Goal: Task Accomplishment & Management: Manage account settings

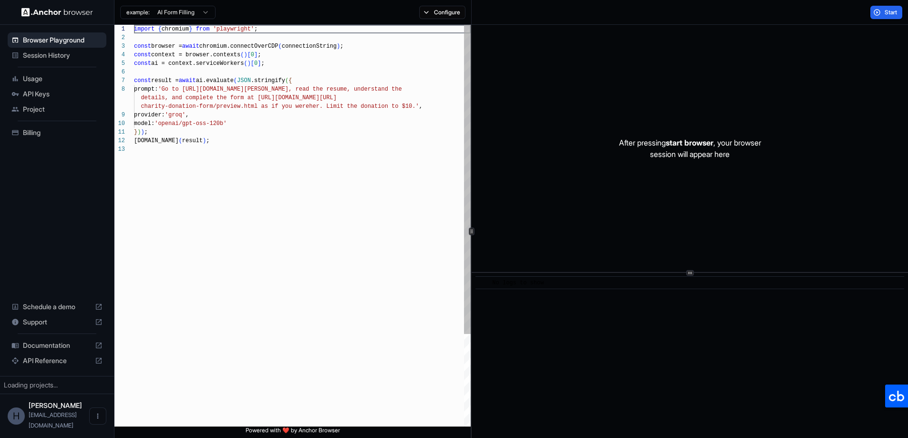
scroll to position [69, 0]
click at [330, 227] on div "import { chromium } from 'playwright' ; const browser = await chromium.connectO…" at bounding box center [302, 286] width 337 height 522
type textarea "**********"
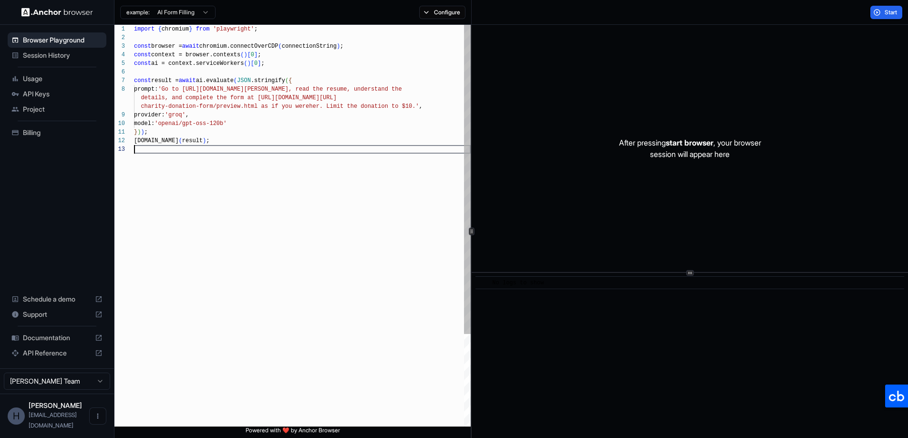
scroll to position [34, 0]
click at [55, 53] on span "Session History" at bounding box center [63, 56] width 80 height 10
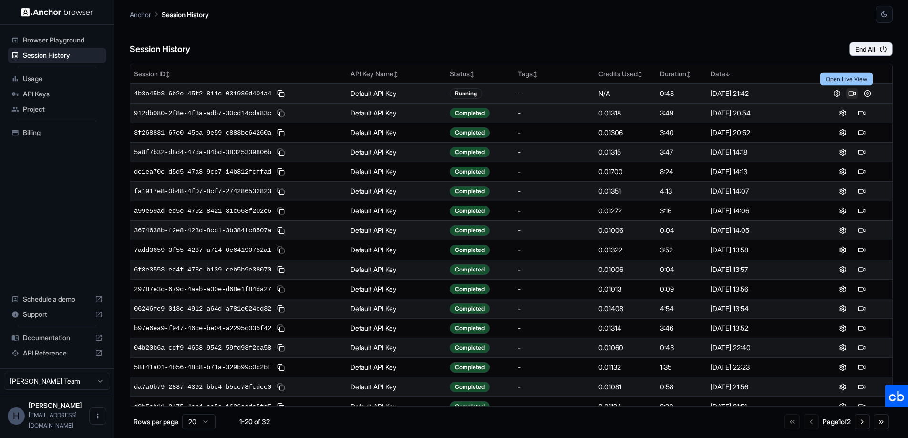
click at [847, 94] on button at bounding box center [851, 93] width 11 height 11
click at [857, 91] on button at bounding box center [861, 93] width 11 height 11
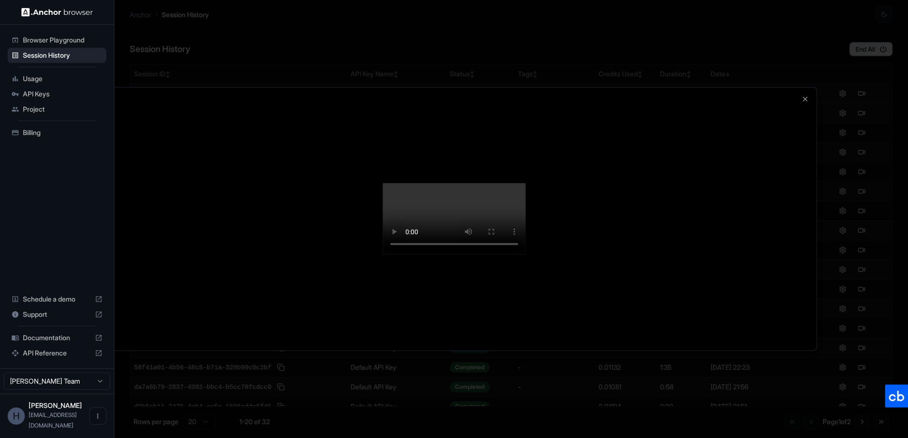
drag, startPoint x: 602, startPoint y: 296, endPoint x: 595, endPoint y: 301, distance: 8.6
click at [526, 255] on video at bounding box center [453, 219] width 143 height 72
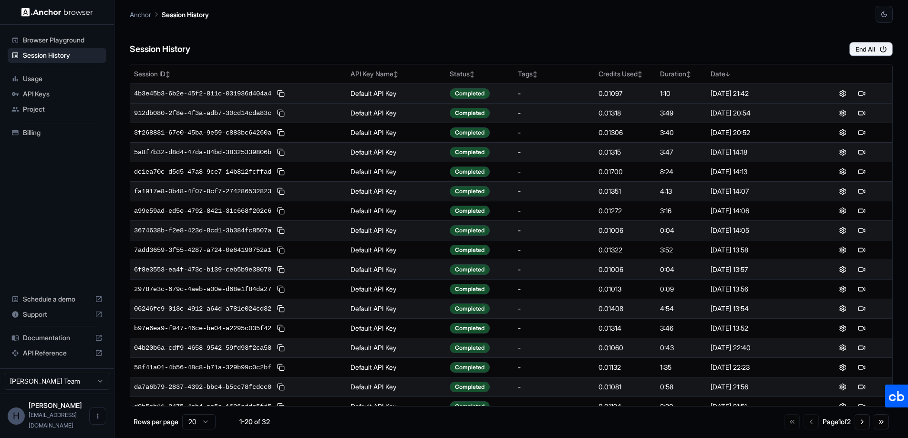
click at [668, 17] on div "Anchor Session History" at bounding box center [511, 11] width 763 height 23
click at [586, 12] on div "Anchor Session History" at bounding box center [511, 11] width 763 height 23
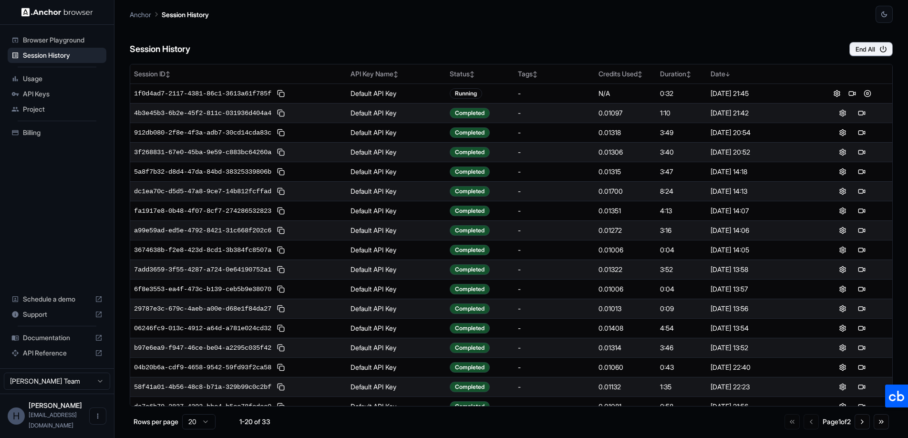
click at [438, 42] on div "Session History End All" at bounding box center [511, 39] width 763 height 33
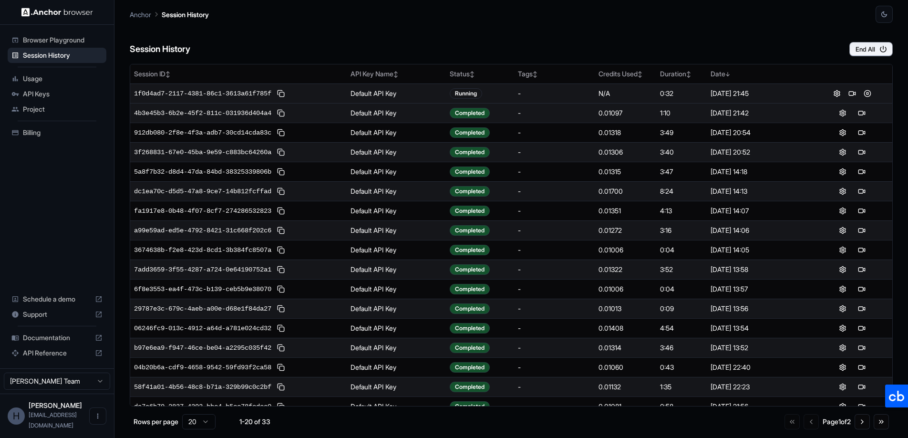
click at [367, 98] on td "Default API Key" at bounding box center [396, 93] width 99 height 20
click at [613, 97] on div "N/A" at bounding box center [625, 94] width 54 height 10
click at [607, 91] on div "N/A" at bounding box center [625, 94] width 54 height 10
click at [846, 95] on button at bounding box center [851, 93] width 11 height 11
click at [231, 93] on span "1f0d4ad7-2117-4381-86c1-3613a61f785f" at bounding box center [202, 94] width 137 height 10
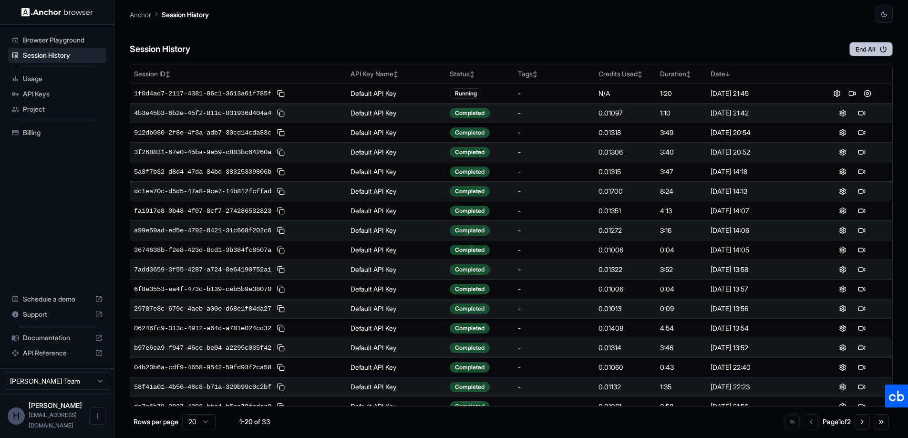
click at [876, 52] on button "End All" at bounding box center [870, 49] width 43 height 14
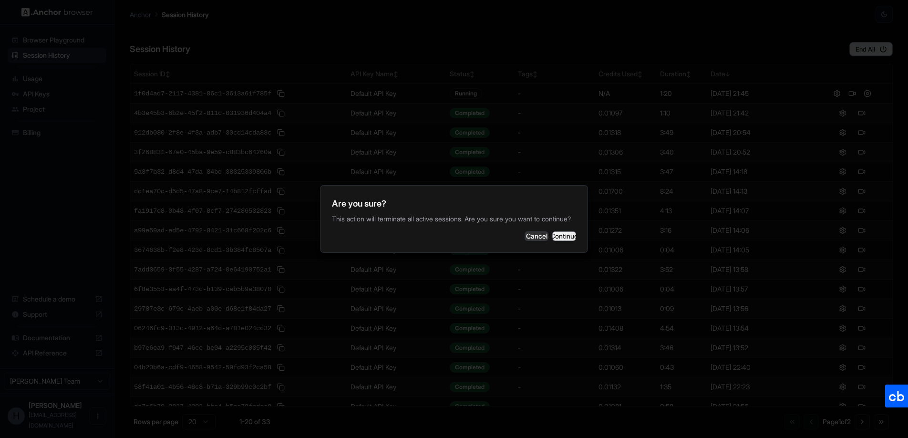
click at [555, 239] on button "Continue" at bounding box center [564, 236] width 24 height 10
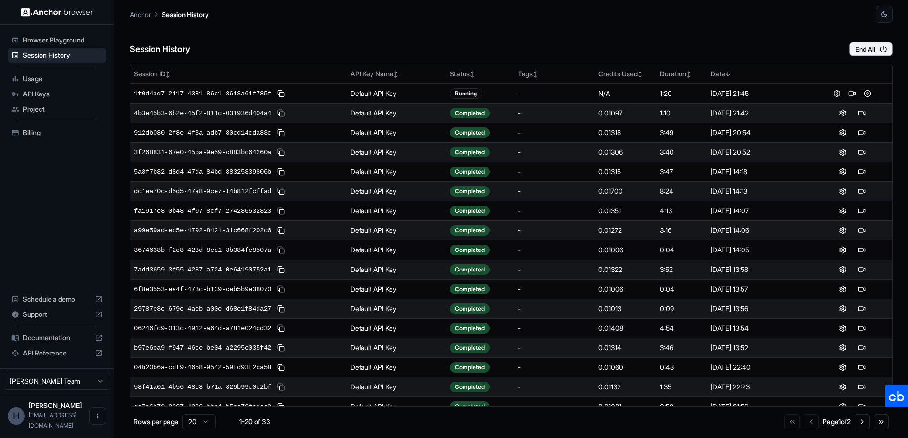
click at [524, 34] on div "Session History End All" at bounding box center [511, 39] width 763 height 33
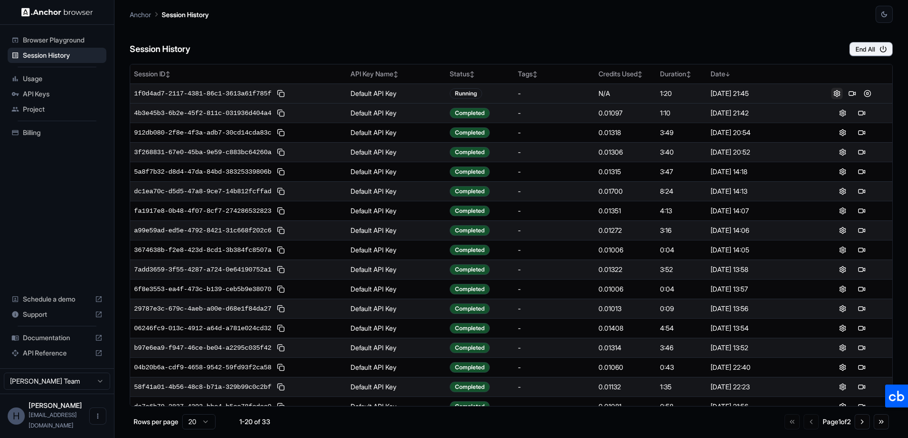
click at [831, 95] on button at bounding box center [836, 93] width 11 height 11
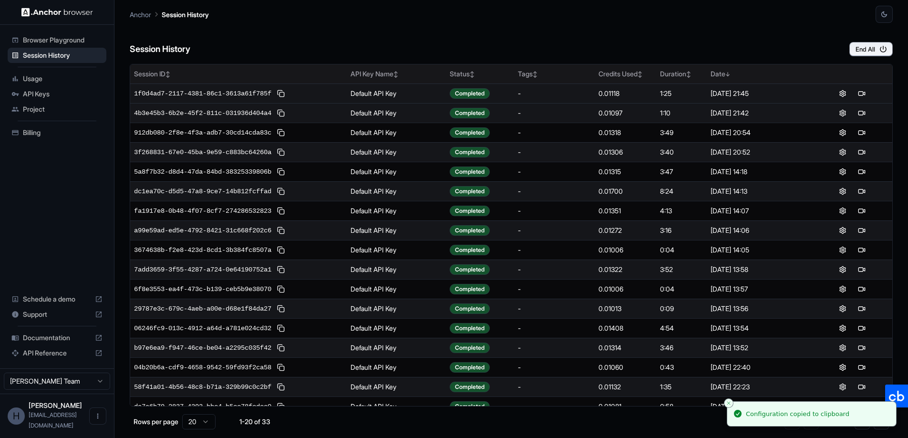
click at [800, 65] on div "Session History End All Session ID ↕ API Key Name ↕ Status ↕ Tags ↕ Credits Use…" at bounding box center [511, 230] width 763 height 415
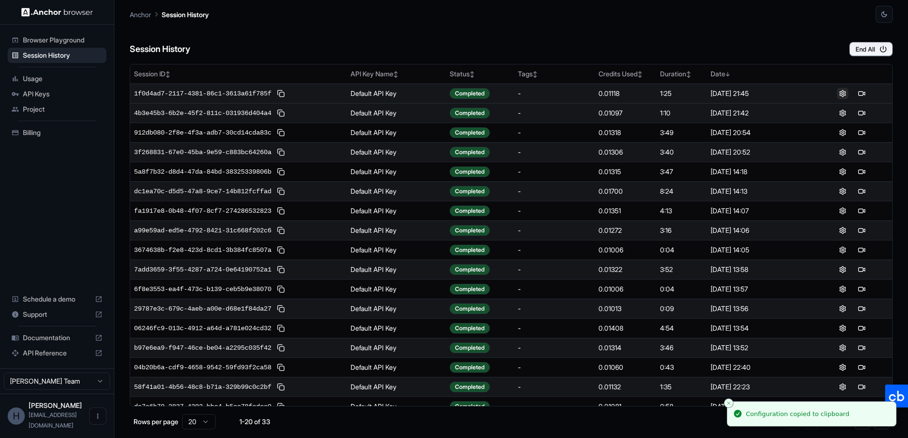
click at [841, 90] on button at bounding box center [842, 93] width 11 height 11
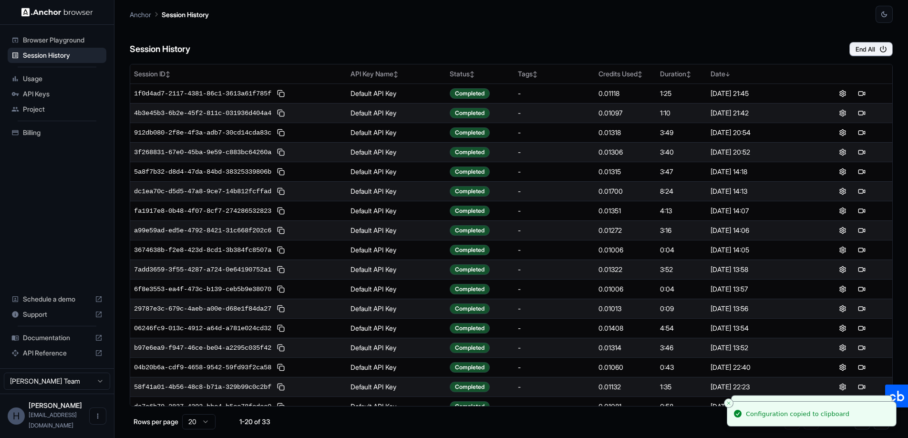
drag, startPoint x: 755, startPoint y: 55, endPoint x: 704, endPoint y: 63, distance: 51.7
click at [753, 56] on div "Session History End All Session ID ↕ API Key Name ↕ Status ↕ Tags ↕ Credits Use…" at bounding box center [511, 230] width 763 height 415
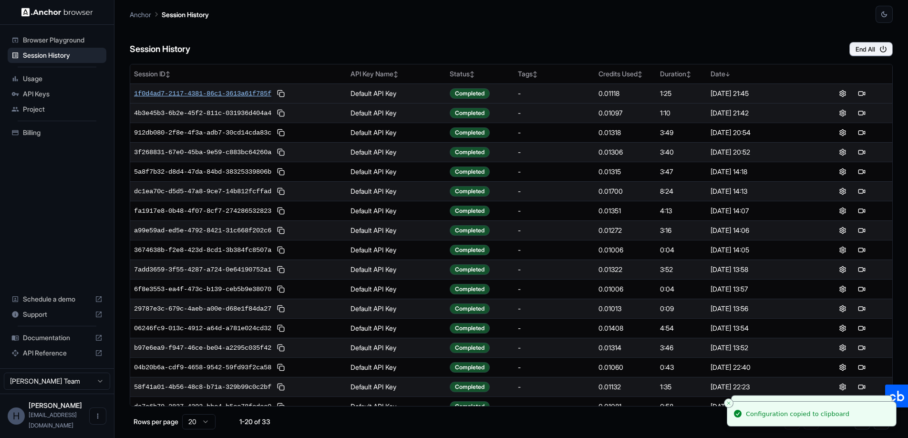
click at [181, 93] on span "1f0d4ad7-2117-4381-86c1-3613a61f785f" at bounding box center [202, 94] width 137 height 10
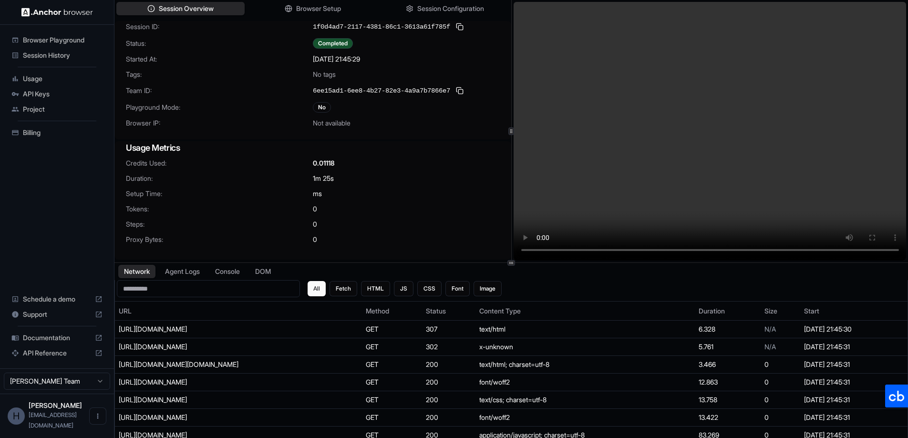
click at [427, 189] on div "ms" at bounding box center [406, 194] width 187 height 10
drag, startPoint x: 434, startPoint y: 151, endPoint x: 437, endPoint y: 166, distance: 16.1
click at [434, 151] on h3 "Usage Metrics" at bounding box center [313, 147] width 374 height 13
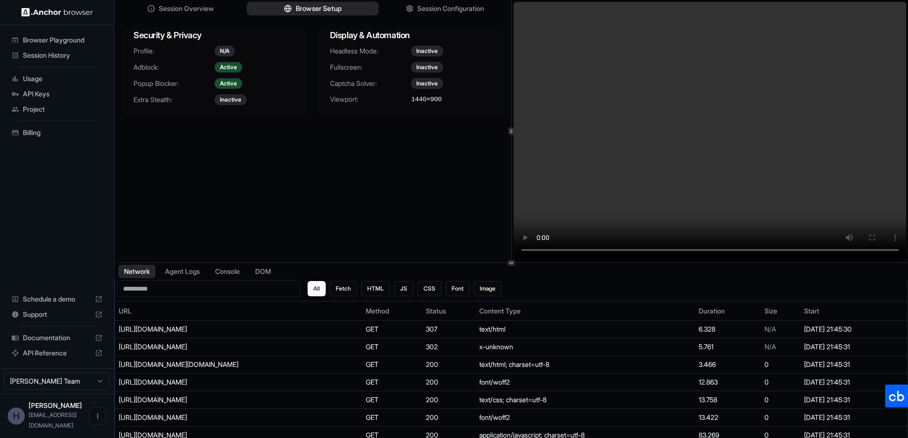
click at [309, 6] on span "Browser Setup" at bounding box center [319, 9] width 46 height 10
click at [318, 183] on div "Session Overview Browser Setup Session Configuration Security & Privacy Profile…" at bounding box center [312, 131] width 397 height 262
drag, startPoint x: 215, startPoint y: 152, endPoint x: 225, endPoint y: 141, distance: 14.9
click at [215, 152] on div "Session Overview Browser Setup Session Configuration Security & Privacy Profile…" at bounding box center [312, 131] width 397 height 262
drag, startPoint x: 329, startPoint y: 165, endPoint x: 322, endPoint y: 162, distance: 7.3
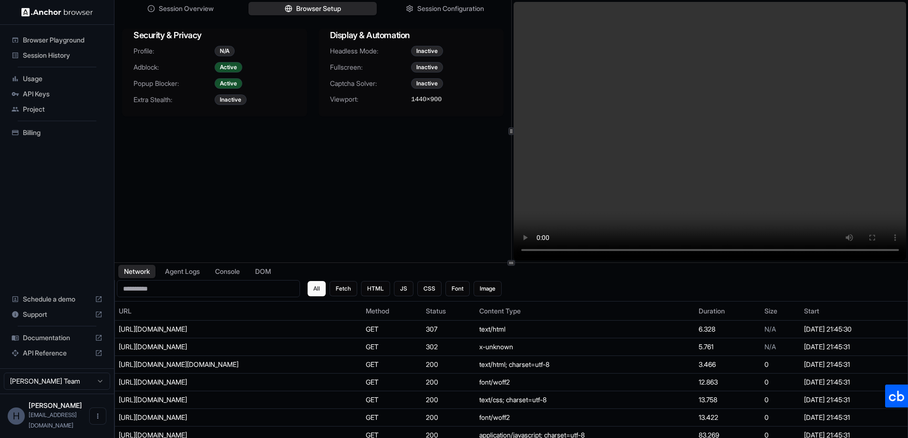
click at [328, 164] on div "Session Overview Browser Setup Session Configuration Security & Privacy Profile…" at bounding box center [312, 131] width 397 height 262
click at [435, 1] on div "Session Overview Browser Setup Session Configuration" at bounding box center [312, 8] width 397 height 17
click at [435, 4] on span "Session Configuration" at bounding box center [450, 9] width 69 height 10
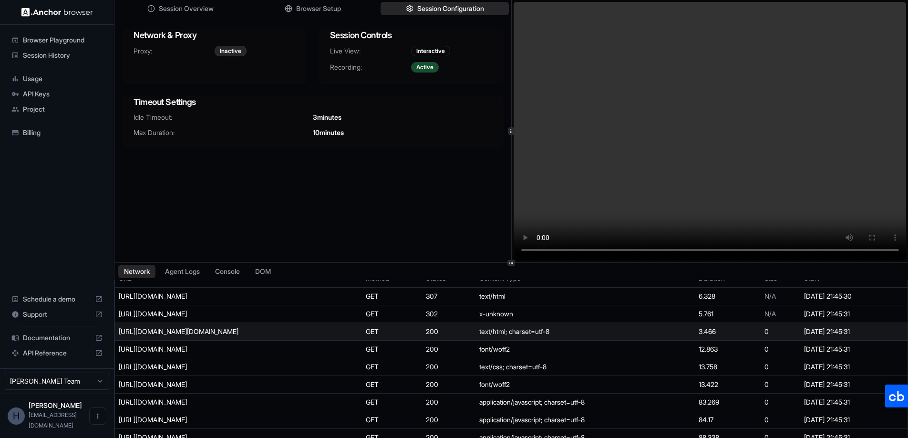
scroll to position [86, 0]
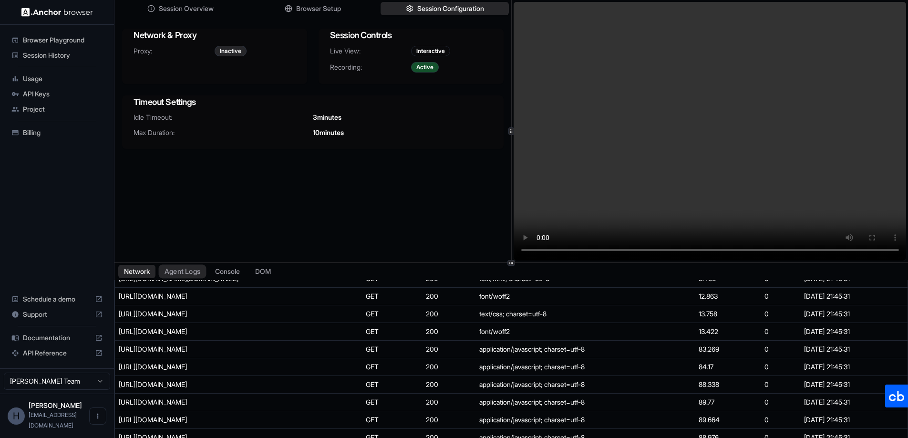
click at [191, 272] on button "Agent Logs" at bounding box center [183, 272] width 48 height 14
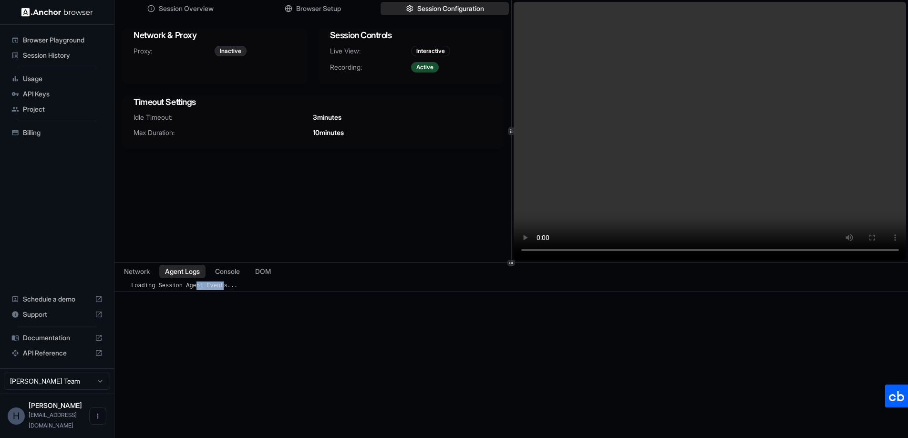
drag, startPoint x: 196, startPoint y: 286, endPoint x: 231, endPoint y: 285, distance: 35.3
click at [229, 286] on span "Loading Session Agent Events..." at bounding box center [184, 285] width 106 height 7
click at [234, 276] on button "Console" at bounding box center [227, 272] width 37 height 14
click at [269, 276] on button "DOM" at bounding box center [263, 272] width 28 height 14
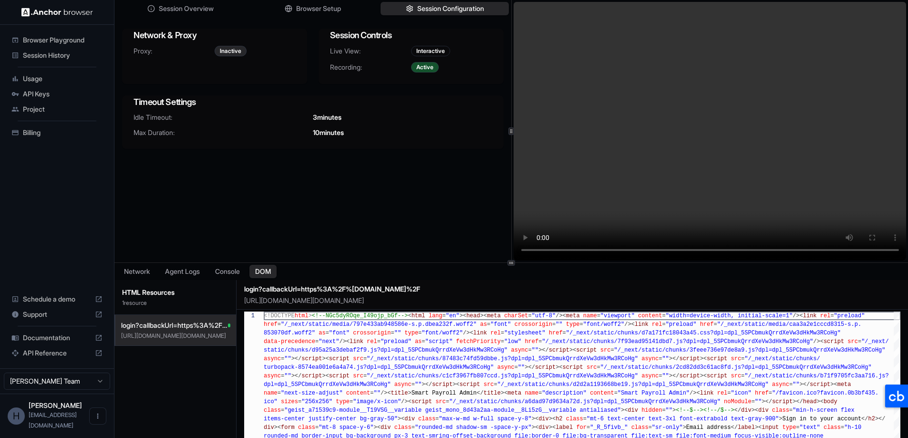
click at [142, 290] on h3 "HTML Resources" at bounding box center [175, 293] width 106 height 10
click at [134, 271] on button "Network" at bounding box center [137, 272] width 38 height 14
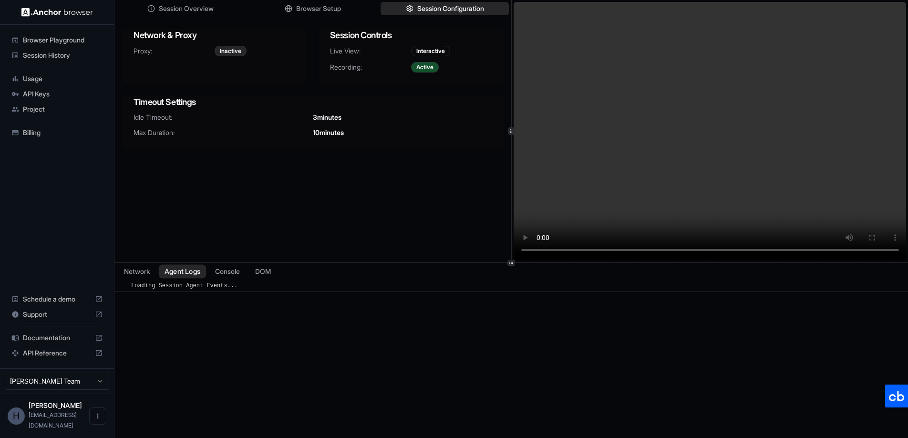
click at [187, 269] on button "Agent Logs" at bounding box center [183, 272] width 48 height 14
click at [234, 271] on button "Console" at bounding box center [227, 272] width 37 height 14
drag, startPoint x: 261, startPoint y: 345, endPoint x: 231, endPoint y: 310, distance: 46.3
click at [261, 345] on div "​ No console events found" at bounding box center [511, 367] width 794 height 175
drag, startPoint x: 254, startPoint y: 219, endPoint x: 291, endPoint y: 253, distance: 50.7
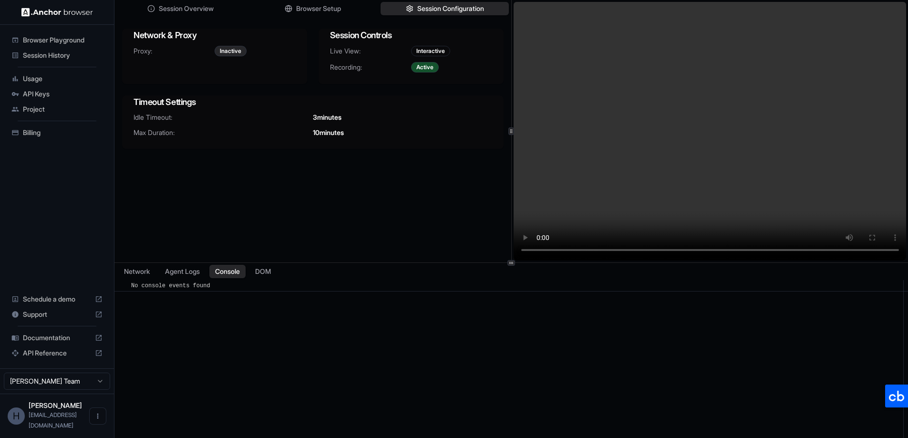
click at [254, 219] on div "Session Overview Browser Setup Session Configuration Network & Proxy Proxy: Ina…" at bounding box center [312, 131] width 397 height 262
drag, startPoint x: 394, startPoint y: 308, endPoint x: 376, endPoint y: 347, distance: 43.3
click at [394, 308] on div "​ No console events found" at bounding box center [511, 367] width 794 height 175
drag, startPoint x: 296, startPoint y: 210, endPoint x: 299, endPoint y: 293, distance: 82.5
click at [296, 211] on div "Session Overview Browser Setup Session Configuration Network & Proxy Proxy: Ina…" at bounding box center [312, 131] width 397 height 262
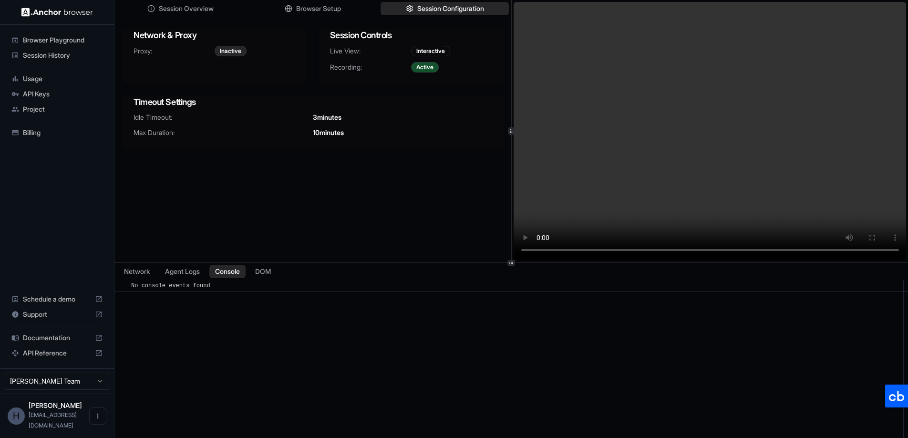
drag, startPoint x: 315, startPoint y: 338, endPoint x: 274, endPoint y: 201, distance: 142.9
click at [313, 332] on div "​ No console events found" at bounding box center [511, 367] width 794 height 175
click at [274, 192] on div "Session Overview Browser Setup Session Configuration Network & Proxy Proxy: Ina…" at bounding box center [312, 131] width 397 height 262
click at [345, 204] on div "Session Overview Browser Setup Session Configuration Network & Proxy Proxy: Ina…" at bounding box center [312, 131] width 397 height 262
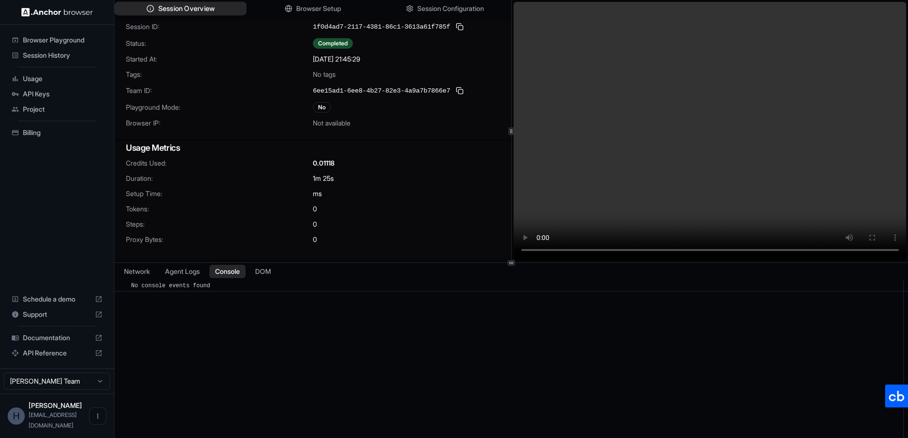
click at [165, 5] on span "Session Overview" at bounding box center [186, 9] width 56 height 10
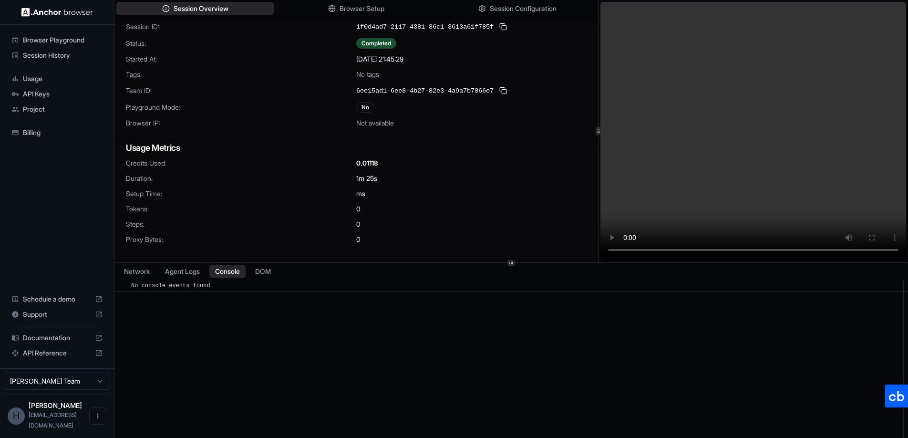
click at [598, 103] on div at bounding box center [598, 131] width 0 height 262
click at [490, 194] on div "ms" at bounding box center [471, 194] width 230 height 10
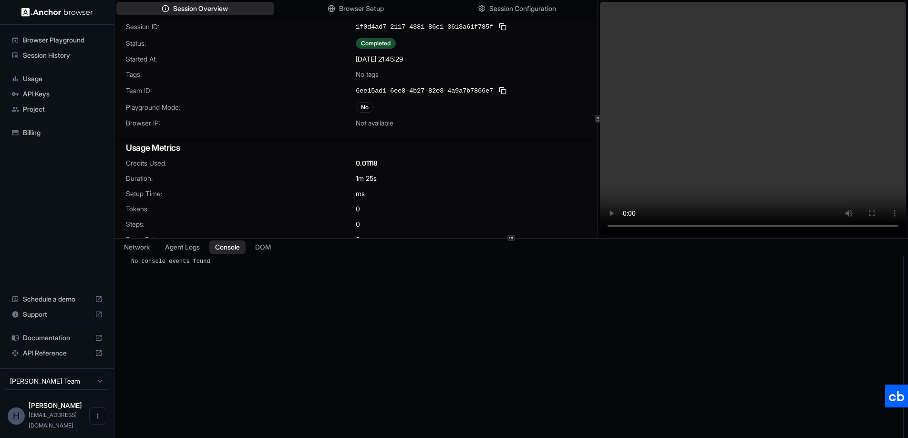
click at [494, 239] on div "Session Overview Browser Setup Session Configuration Session ID: 1f0d4ad7-2117-…" at bounding box center [511, 219] width 794 height 438
drag, startPoint x: 484, startPoint y: 182, endPoint x: 479, endPoint y: 181, distance: 5.3
click at [483, 184] on div "Credits Used: 0.01118 Duration: 1m 25s Setup Time: ms Tokens: 0 Steps: 0 Proxy …" at bounding box center [355, 206] width 483 height 97
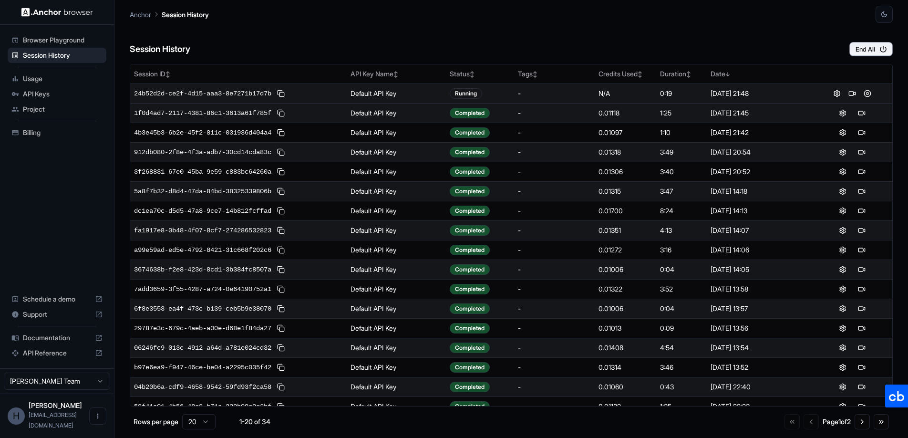
click at [248, 93] on span "24b52d2d-ce2f-4d15-aaa3-8e7271b17d7b" at bounding box center [202, 94] width 137 height 10
drag, startPoint x: 366, startPoint y: 93, endPoint x: 651, endPoint y: 96, distance: 285.2
click at [367, 93] on td "Default API Key" at bounding box center [396, 93] width 99 height 20
click at [834, 93] on button at bounding box center [836, 93] width 11 height 11
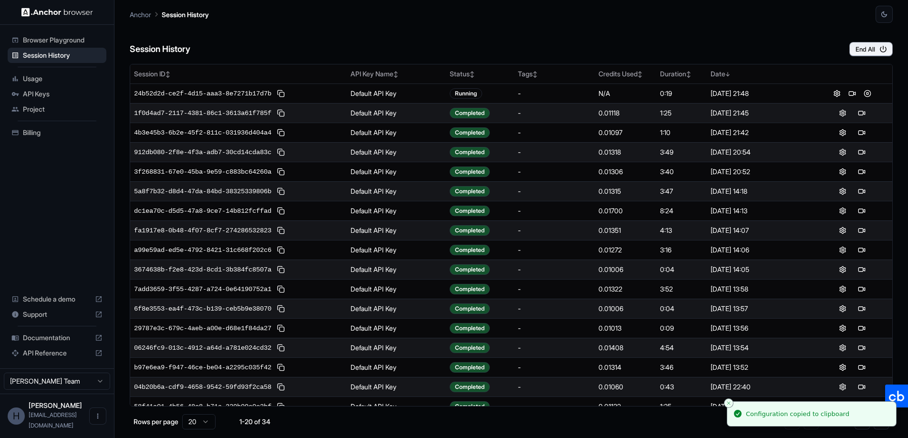
drag, startPoint x: 790, startPoint y: 41, endPoint x: 794, endPoint y: 46, distance: 6.1
click at [790, 41] on div "Session History End All" at bounding box center [511, 39] width 763 height 33
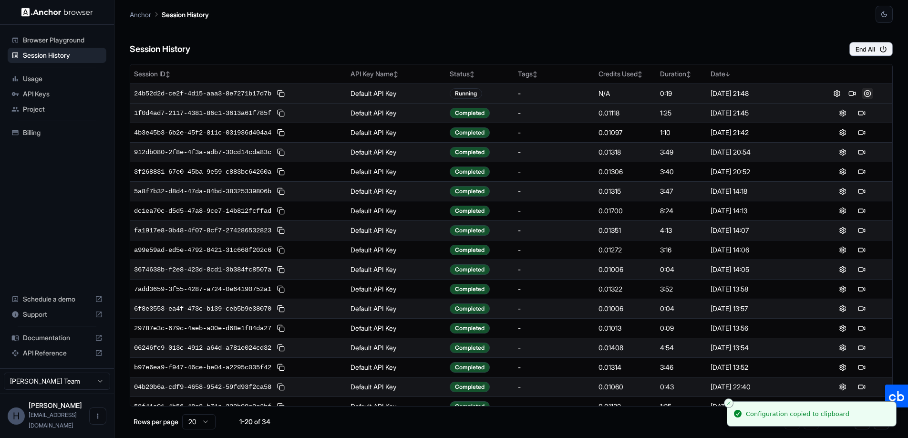
click at [864, 93] on button at bounding box center [867, 93] width 11 height 11
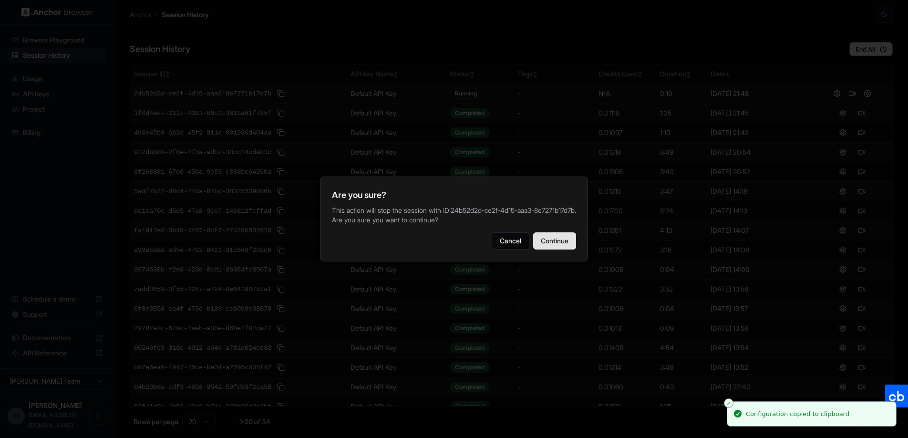
click at [555, 248] on button "Continue" at bounding box center [554, 240] width 43 height 17
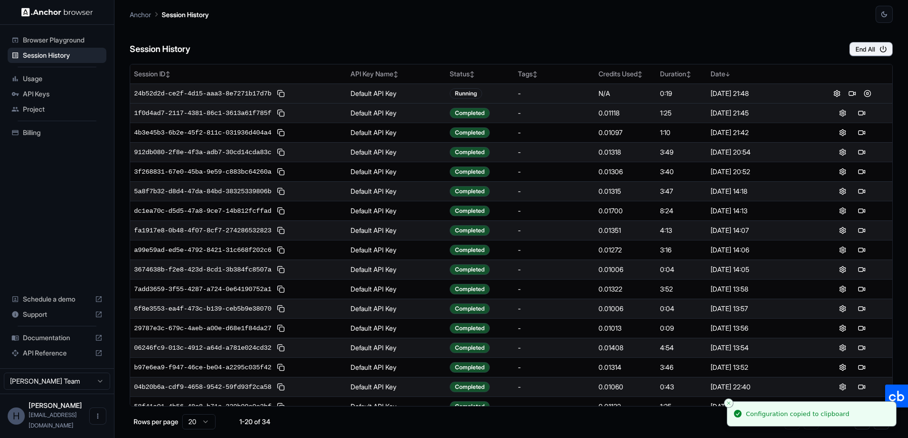
click at [412, 45] on div "Session History End All" at bounding box center [511, 39] width 763 height 33
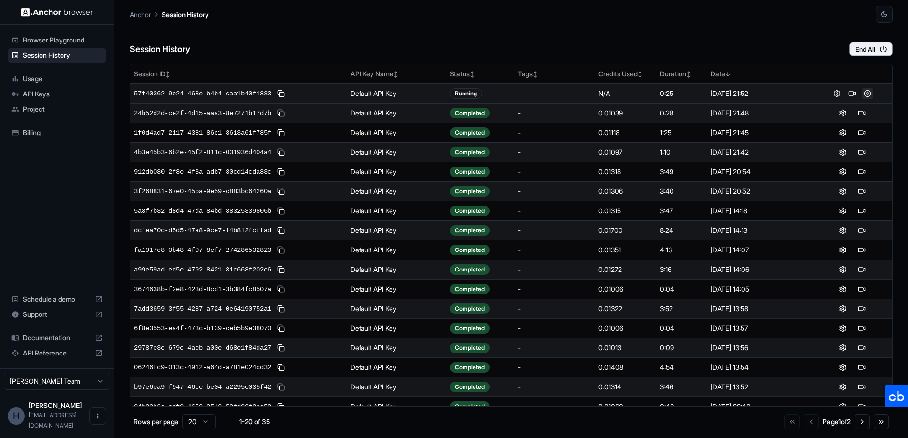
click at [866, 95] on button at bounding box center [867, 93] width 11 height 11
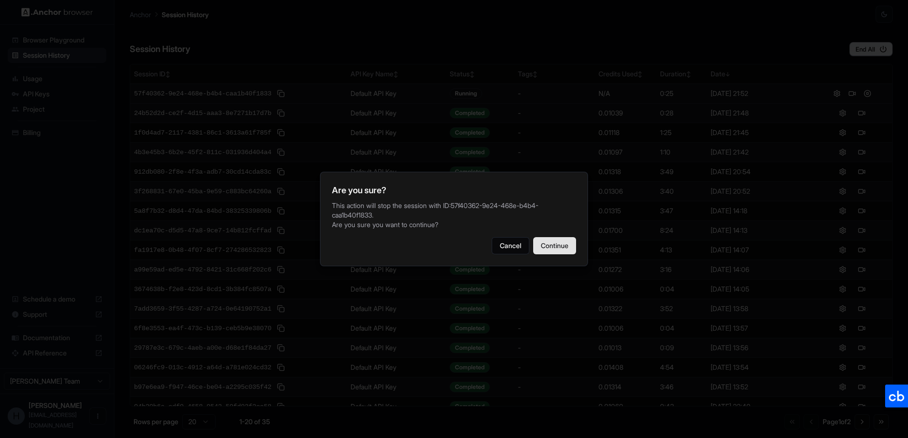
click at [567, 246] on button "Continue" at bounding box center [554, 245] width 43 height 17
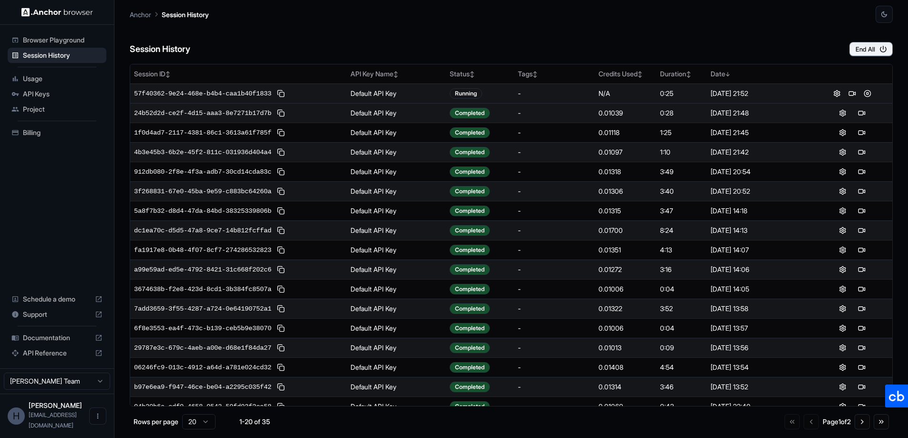
click at [567, 44] on div "Session History End All" at bounding box center [511, 39] width 763 height 33
click at [863, 94] on button at bounding box center [867, 93] width 11 height 11
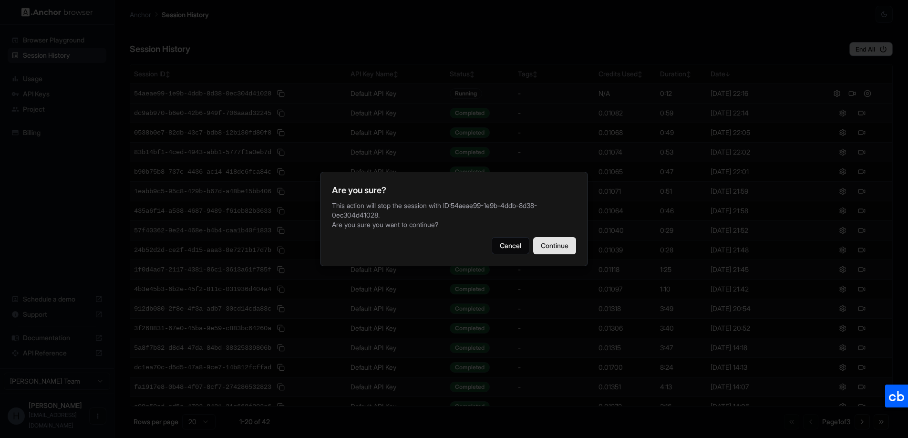
click at [557, 241] on button "Continue" at bounding box center [554, 245] width 43 height 17
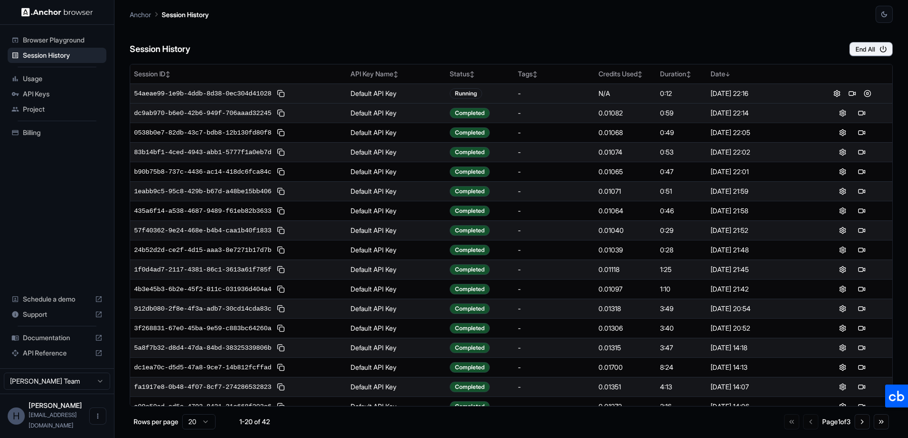
click at [57, 229] on div "Browser Playground Session History Usage API Keys Project Billing Schedule a de…" at bounding box center [57, 196] width 114 height 343
click at [76, 394] on html "Browser Playground Session History Usage API Keys Project Billing Schedule a de…" at bounding box center [454, 219] width 908 height 438
click at [38, 234] on html "Browser Playground Session History Usage API Keys Project Billing Schedule a de…" at bounding box center [454, 219] width 908 height 438
drag, startPoint x: 81, startPoint y: 240, endPoint x: 80, endPoint y: 119, distance: 120.7
click at [81, 240] on div "Browser Playground Session History Usage API Keys Project Billing Schedule a de…" at bounding box center [57, 196] width 114 height 343
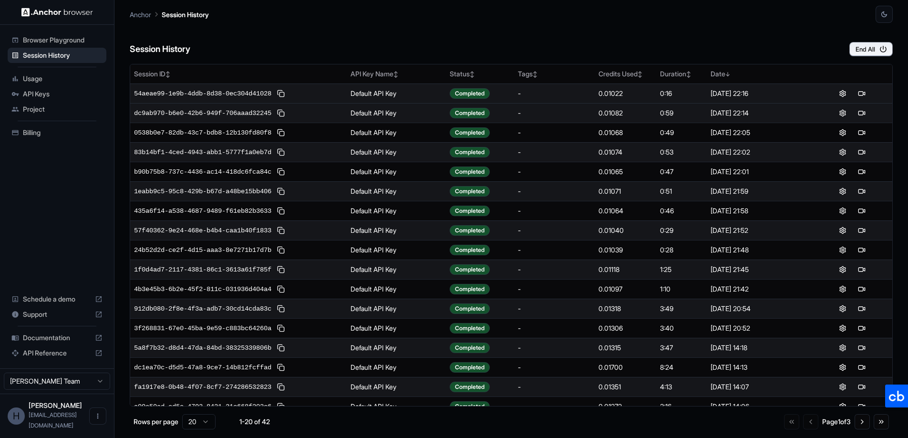
click at [52, 423] on span "[EMAIL_ADDRESS][DOMAIN_NAME]" at bounding box center [53, 420] width 48 height 18
click at [98, 419] on icon "Open menu" at bounding box center [97, 415] width 1 height 5
click at [41, 228] on div at bounding box center [454, 219] width 908 height 438
click at [15, 423] on div "H" at bounding box center [16, 415] width 17 height 17
click at [97, 392] on html "Browser Playground Session History Usage API Keys Project Billing Schedule a de…" at bounding box center [454, 219] width 908 height 438
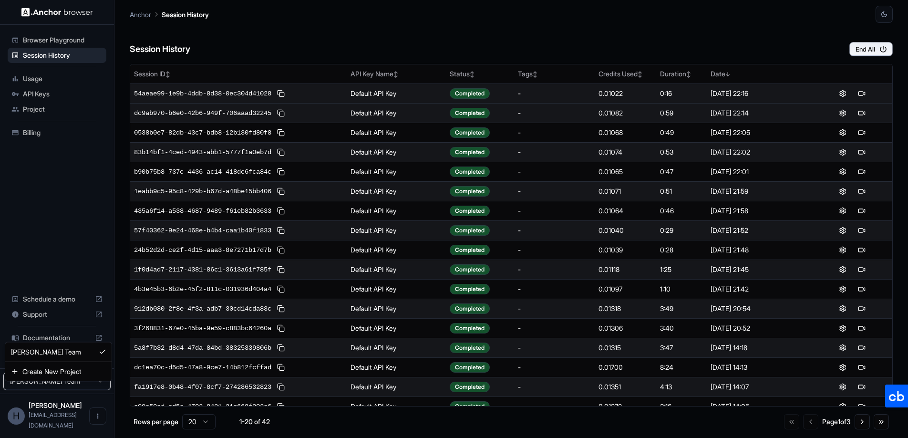
click at [97, 392] on html "Browser Playground Session History Usage API Keys Project Billing Schedule a de…" at bounding box center [454, 219] width 908 height 438
click at [54, 196] on div "Browser Playground Session History Usage API Keys Project Billing Schedule a de…" at bounding box center [57, 196] width 114 height 343
click at [46, 113] on span "Project" at bounding box center [63, 109] width 80 height 10
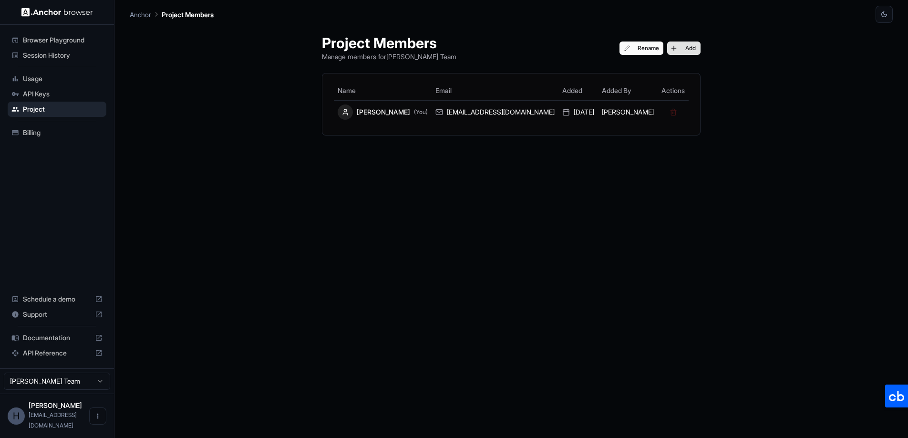
click at [667, 50] on button "Add" at bounding box center [683, 47] width 33 height 13
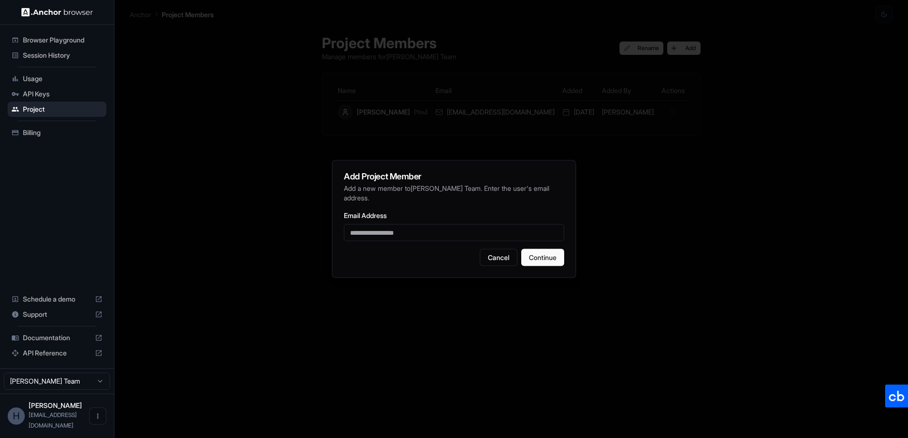
click at [442, 235] on input "Email Address" at bounding box center [454, 232] width 220 height 17
type input "**********"
click at [548, 255] on button "Continue" at bounding box center [542, 257] width 43 height 17
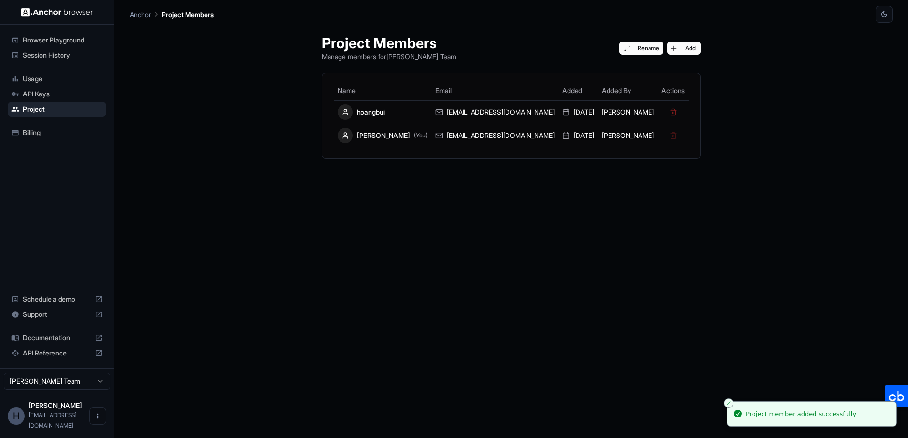
click at [564, 244] on div "Project Members Manage members for [PERSON_NAME] Team Rename Add Name Email Add…" at bounding box center [511, 230] width 402 height 415
click at [812, 412] on div "Project member added successfully" at bounding box center [801, 414] width 110 height 10
click at [569, 265] on div "Project Members Manage members for [PERSON_NAME] Team Rename Add Name Email Add…" at bounding box center [511, 230] width 402 height 415
click at [701, 214] on div "Project Members Manage members for [PERSON_NAME] Team Rename Add Name Email Add…" at bounding box center [511, 230] width 763 height 415
click at [473, 222] on div "Project Members Manage members for [PERSON_NAME] Team Rename Add Name Email Add…" at bounding box center [511, 230] width 402 height 415
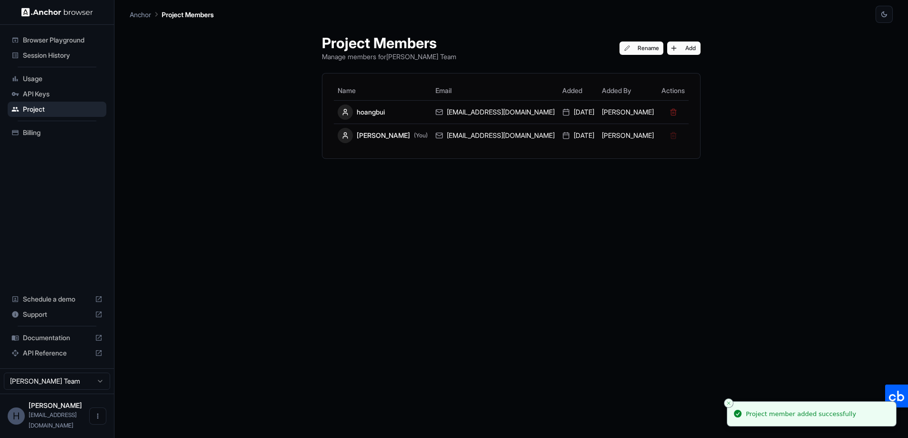
click at [39, 97] on span "API Keys" at bounding box center [63, 94] width 80 height 10
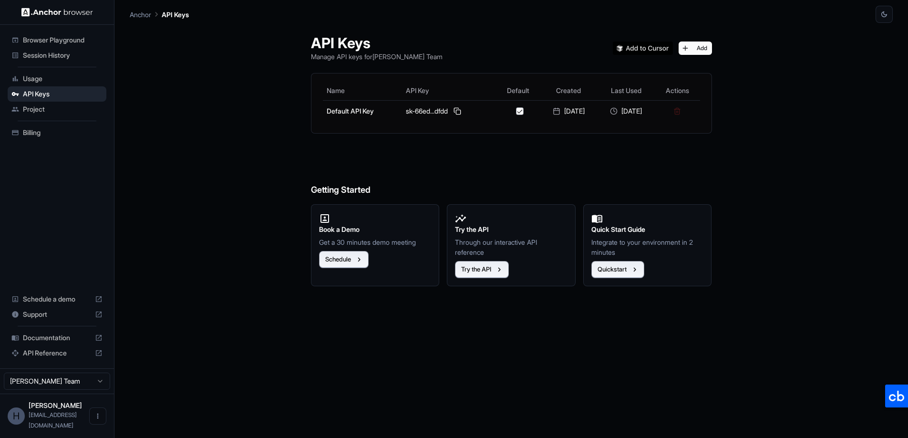
click at [258, 247] on div "API Keys Manage API keys for [PERSON_NAME] Team Add Name API Key Default Create…" at bounding box center [511, 230] width 763 height 415
click at [537, 161] on h6 "Getting Started" at bounding box center [511, 171] width 401 height 52
click at [419, 173] on h6 "Getting Started" at bounding box center [511, 171] width 401 height 52
click at [577, 174] on h6 "Getting Started" at bounding box center [511, 171] width 401 height 52
click at [488, 39] on div "API Keys Manage API keys for [PERSON_NAME] Team Add" at bounding box center [511, 47] width 401 height 27
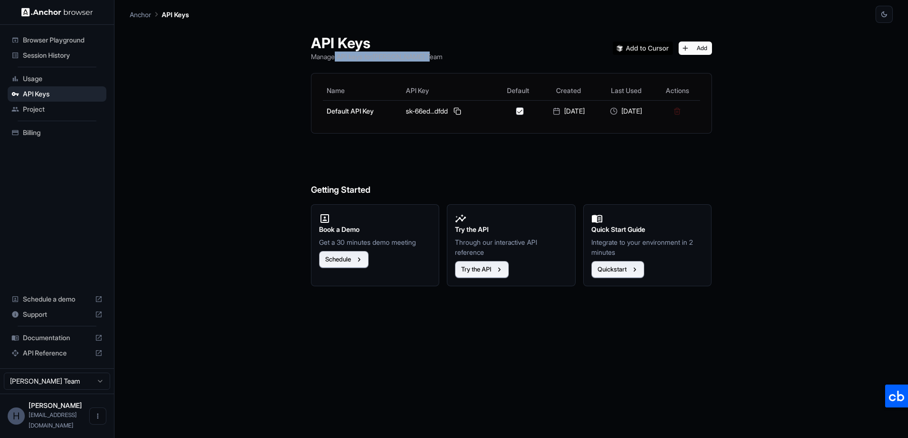
drag, startPoint x: 332, startPoint y: 60, endPoint x: 455, endPoint y: 58, distance: 123.5
click at [455, 58] on div "API Keys Manage API keys for [PERSON_NAME] Team Add" at bounding box center [511, 47] width 401 height 27
drag, startPoint x: 462, startPoint y: 56, endPoint x: 482, endPoint y: 70, distance: 24.1
click at [462, 56] on div "API Keys Manage API keys for [PERSON_NAME] Team Add" at bounding box center [511, 47] width 401 height 27
click at [512, 179] on h6 "Getting Started" at bounding box center [511, 171] width 401 height 52
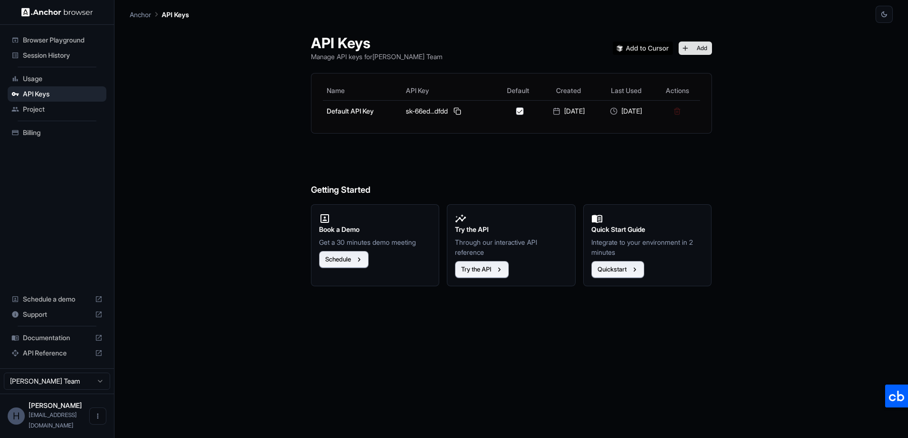
click at [706, 48] on button "Add" at bounding box center [695, 47] width 33 height 13
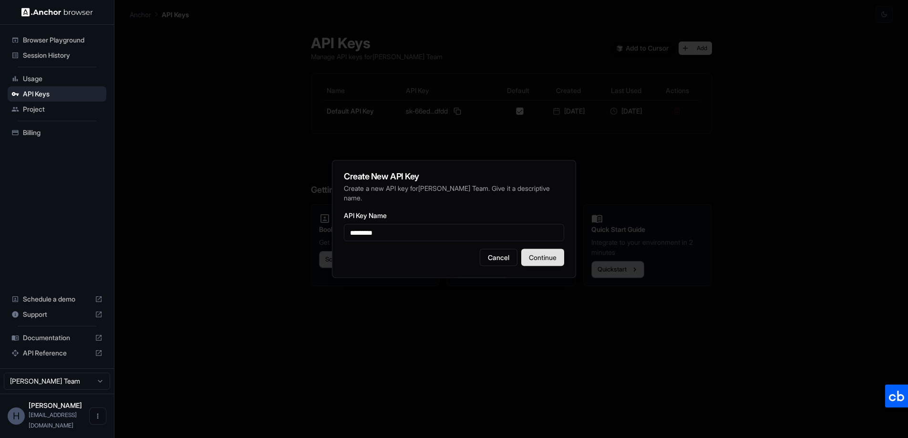
type input "*********"
click at [544, 256] on button "Continue" at bounding box center [542, 257] width 43 height 17
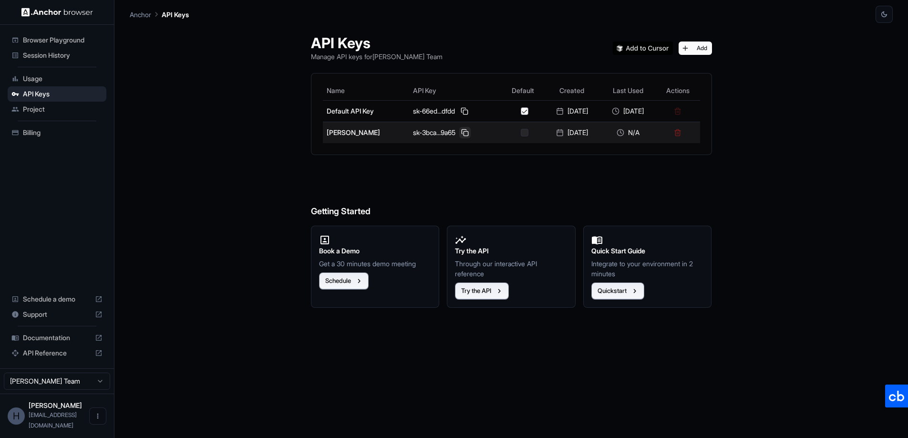
click at [459, 133] on button at bounding box center [464, 132] width 11 height 11
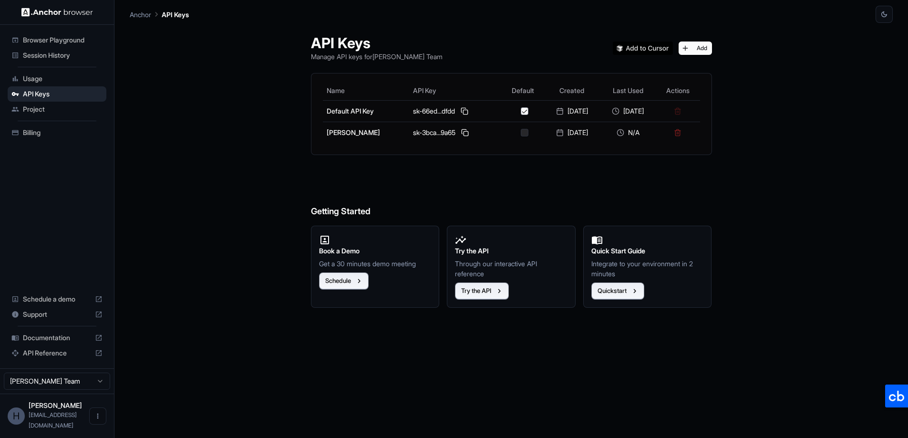
click at [508, 172] on h6 "Getting Started" at bounding box center [511, 192] width 401 height 52
click at [666, 184] on h6 "Getting Started" at bounding box center [511, 192] width 401 height 52
click at [770, 186] on div "API Keys Manage API keys for [PERSON_NAME] Team Add Name API Key Default Create…" at bounding box center [511, 230] width 763 height 415
click at [660, 213] on h6 "Getting Started" at bounding box center [511, 192] width 401 height 52
click at [853, 210] on div "API Keys Manage API keys for [PERSON_NAME] Team Add Name API Key Default Create…" at bounding box center [511, 230] width 763 height 415
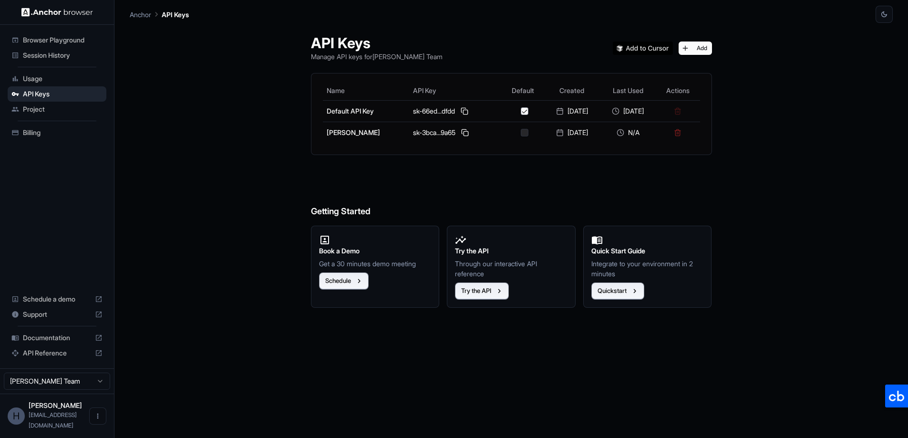
click at [799, 199] on div "API Keys Manage API keys for [PERSON_NAME] Team Add Name API Key Default Create…" at bounding box center [511, 230] width 763 height 415
